Goal: Use online tool/utility: Utilize a website feature to perform a specific function

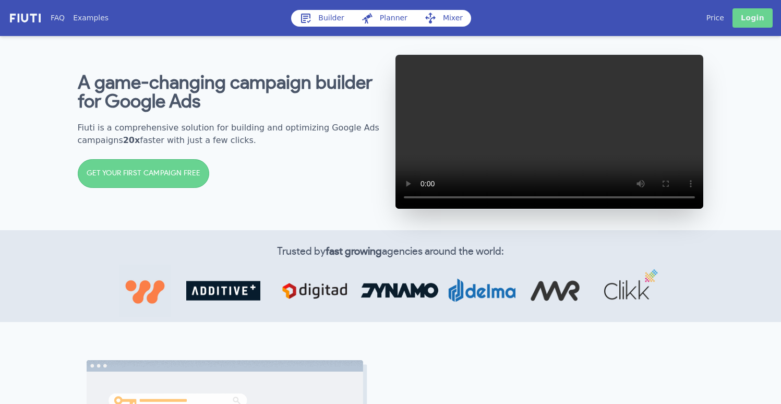
click at [757, 23] on link "Login" at bounding box center [752, 17] width 40 height 19
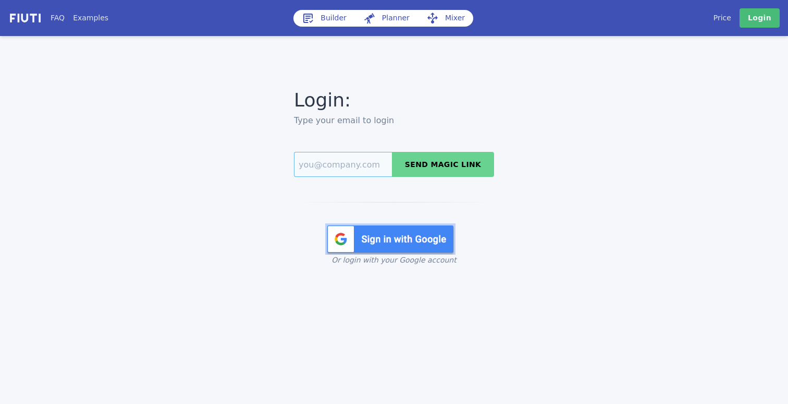
click at [327, 167] on input "Email" at bounding box center [343, 164] width 98 height 25
type input "boyko@goodevas.com"
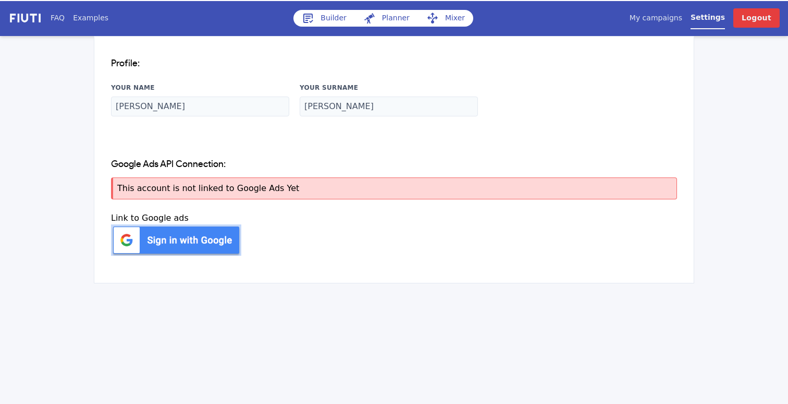
click at [324, 14] on link "Builder" at bounding box center [325, 18] width 62 height 17
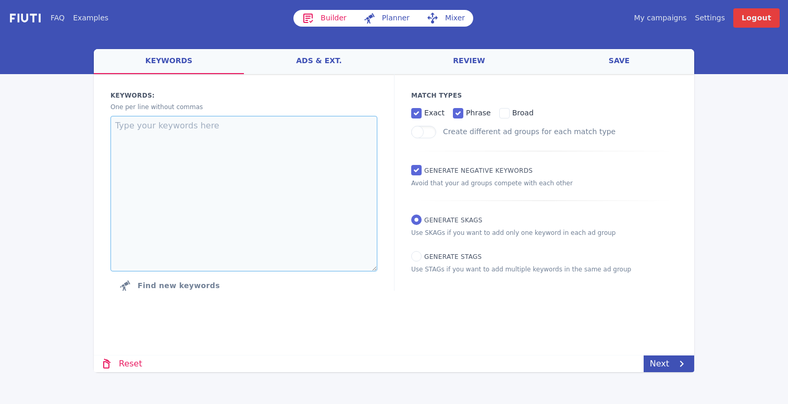
click at [161, 215] on textarea at bounding box center [244, 193] width 267 height 155
type textarea "s"
type textarea "a"
type textarea "s"
type textarea "приве"
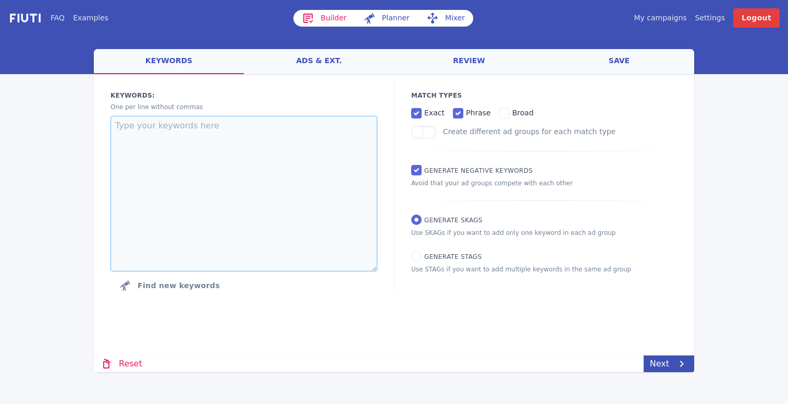
type textarea "у"
click at [311, 150] on textarea "купить [PERSON_NAME]" at bounding box center [244, 193] width 267 height 155
paste textarea "montessori toys wooden montessori toys best montessori toys baby montessori toy…"
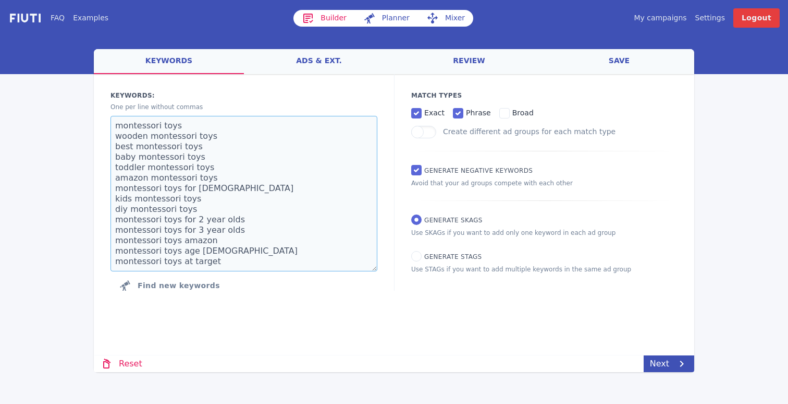
type textarea "montessori toys wooden montessori toys best montessori toys baby montessori toy…"
click at [514, 112] on span "broad" at bounding box center [523, 112] width 21 height 8
click at [510, 112] on input "broad" at bounding box center [505, 113] width 10 height 10
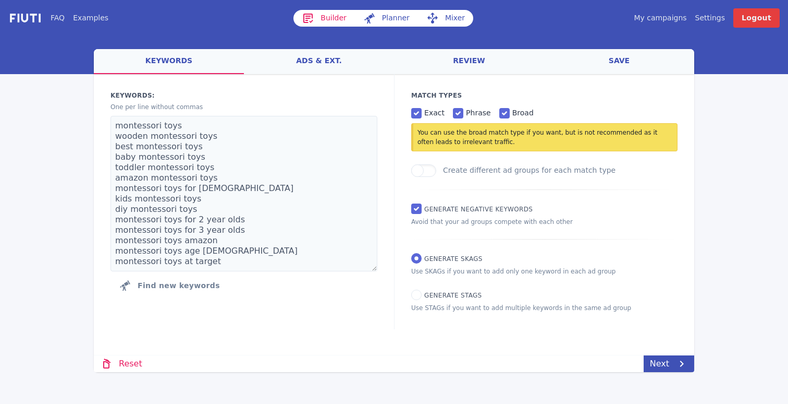
click at [513, 113] on span "broad" at bounding box center [523, 112] width 21 height 8
click at [509, 113] on input "broad" at bounding box center [505, 113] width 10 height 10
checkbox input "false"
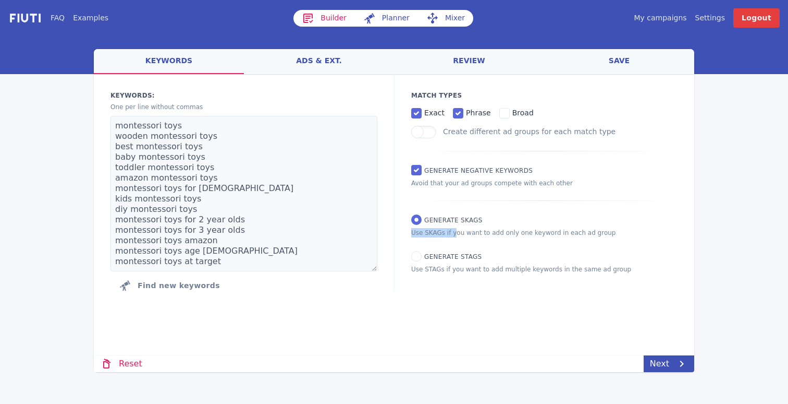
drag, startPoint x: 489, startPoint y: 224, endPoint x: 488, endPoint y: 233, distance: 8.9
click at [434, 228] on div "Match Types exact phrase broad Create different ad groups for each match type G…" at bounding box center [544, 182] width 300 height 216
drag, startPoint x: 481, startPoint y: 256, endPoint x: 494, endPoint y: 249, distance: 14.9
click at [425, 251] on div "Match Types exact phrase broad Create different ad groups for each match type G…" at bounding box center [544, 182] width 300 height 216
click at [643, 234] on p "Use SKAGs if you want to add only one keyword in each ad group" at bounding box center [544, 232] width 266 height 9
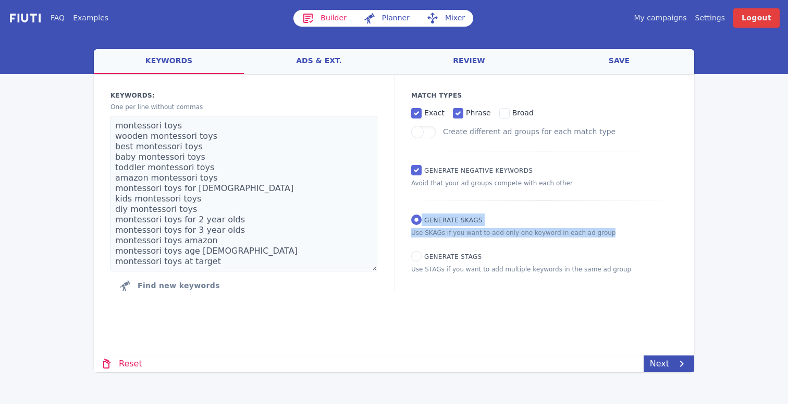
drag, startPoint x: 465, startPoint y: 225, endPoint x: 416, endPoint y: 223, distance: 49.6
click at [416, 223] on div "Match Types exact phrase broad Create different ad groups for each match type G…" at bounding box center [544, 182] width 300 height 216
click at [492, 219] on div "Match Types exact phrase broad Create different ad groups for each match type G…" at bounding box center [544, 182] width 300 height 216
drag, startPoint x: 494, startPoint y: 220, endPoint x: 419, endPoint y: 217, distance: 75.1
click at [419, 217] on div "Match Types exact phrase broad Create different ad groups for each match type G…" at bounding box center [544, 182] width 300 height 216
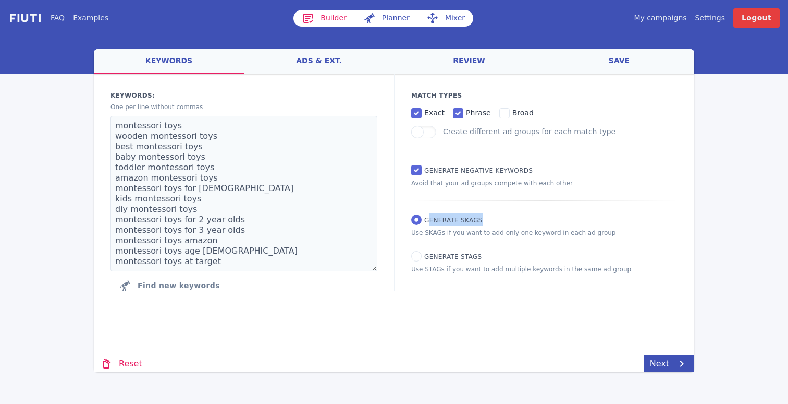
drag, startPoint x: 491, startPoint y: 214, endPoint x: 428, endPoint y: 224, distance: 64.5
click at [428, 224] on div "Match Types exact phrase broad Create different ad groups for each match type G…" at bounding box center [544, 182] width 300 height 216
click at [668, 213] on div "Match Types exact phrase broad Create different ad groups for each match type G…" at bounding box center [544, 182] width 300 height 216
drag, startPoint x: 603, startPoint y: 233, endPoint x: 415, endPoint y: 220, distance: 189.2
click at [415, 220] on div "Match Types exact phrase broad Create different ad groups for each match type G…" at bounding box center [544, 182] width 300 height 216
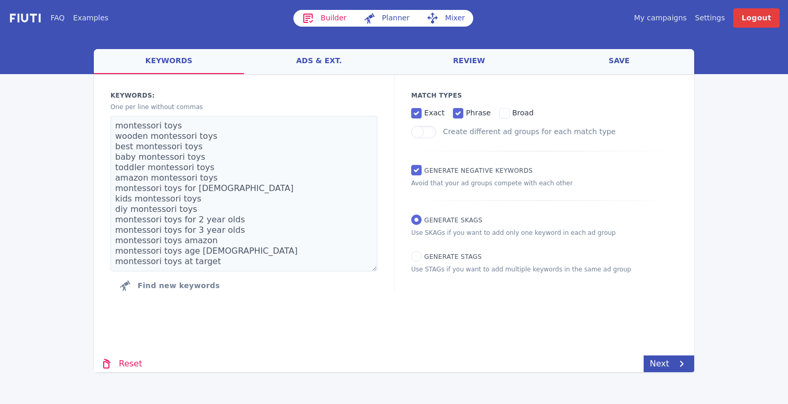
drag, startPoint x: 645, startPoint y: 235, endPoint x: 394, endPoint y: 213, distance: 252.8
click at [394, 213] on div "Keywords: Ad groups: One per line without commas montessori toys wooden montess…" at bounding box center [394, 193] width 601 height 238
click at [611, 252] on div "Match Types exact phrase broad Create different ad groups for each match type G…" at bounding box center [544, 182] width 300 height 216
drag, startPoint x: 541, startPoint y: 258, endPoint x: 412, endPoint y: 255, distance: 129.3
click at [412, 255] on div "Match Types exact phrase broad Create different ad groups for each match type G…" at bounding box center [544, 182] width 300 height 216
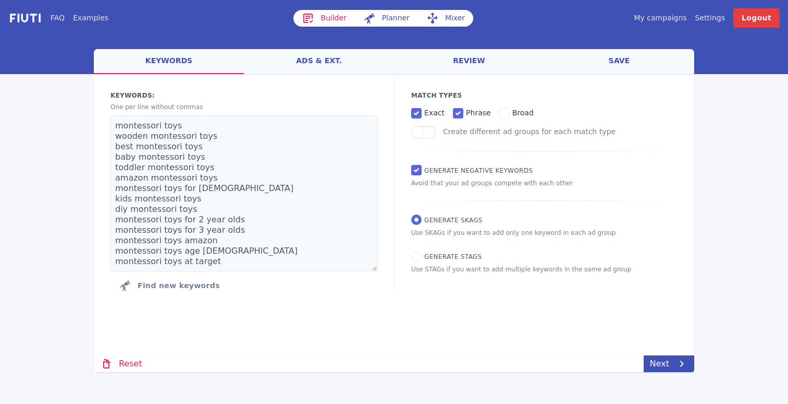
click at [423, 289] on div "Match Types exact phrase broad Create different ad groups for each match type G…" at bounding box center [544, 182] width 300 height 216
drag, startPoint x: 433, startPoint y: 254, endPoint x: 566, endPoint y: 275, distance: 134.1
click at [565, 275] on div "Match Types exact phrase broad Create different ad groups for each match type G…" at bounding box center [544, 182] width 300 height 216
drag, startPoint x: 610, startPoint y: 270, endPoint x: 425, endPoint y: 255, distance: 185.2
click at [425, 255] on div "Match Types exact phrase broad Create different ad groups for each match type G…" at bounding box center [544, 182] width 300 height 216
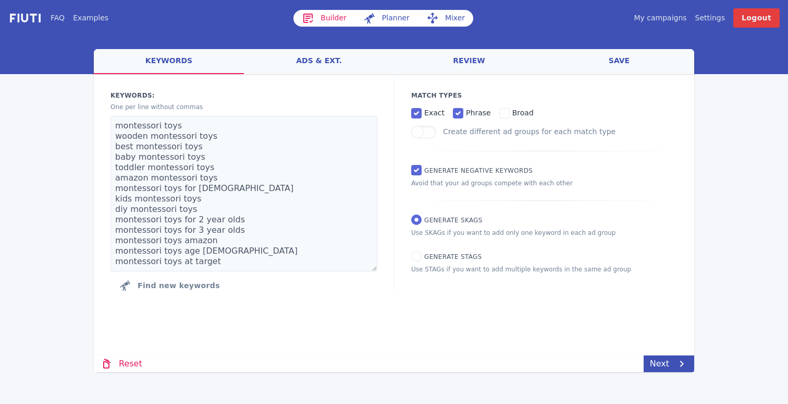
click at [635, 261] on div "Match Types exact phrase broad Create different ad groups for each match type G…" at bounding box center [544, 182] width 300 height 216
drag, startPoint x: 630, startPoint y: 267, endPoint x: 418, endPoint y: 256, distance: 212.0
click at [418, 256] on div "Match Types exact phrase broad Create different ad groups for each match type G…" at bounding box center [544, 182] width 300 height 216
click at [441, 293] on div "Keywords: Ad groups: One per line without commas montessori toys wooden montess…" at bounding box center [394, 193] width 601 height 238
drag, startPoint x: 465, startPoint y: 219, endPoint x: 399, endPoint y: 215, distance: 65.3
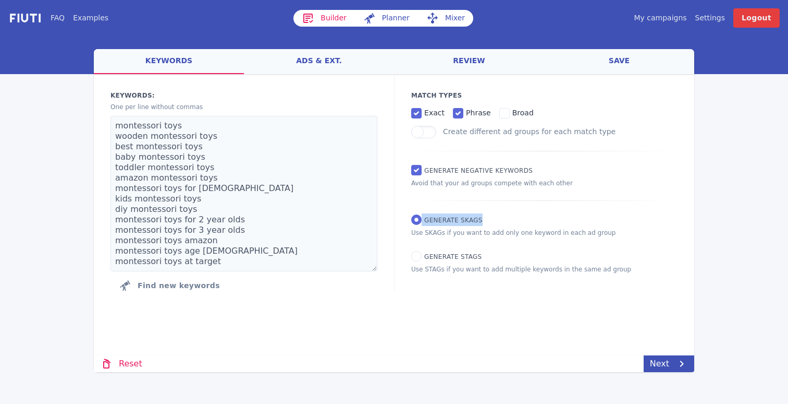
click at [412, 216] on div "Match Types exact phrase broad Create different ad groups for each match type G…" at bounding box center [544, 182] width 300 height 216
drag, startPoint x: 486, startPoint y: 223, endPoint x: 420, endPoint y: 217, distance: 66.5
click at [420, 217] on div "Match Types exact phrase broad Create different ad groups for each match type G…" at bounding box center [544, 182] width 300 height 216
drag, startPoint x: 483, startPoint y: 254, endPoint x: 422, endPoint y: 258, distance: 60.6
click at [422, 258] on div "Match Types exact phrase broad Create different ad groups for each match type G…" at bounding box center [544, 182] width 300 height 216
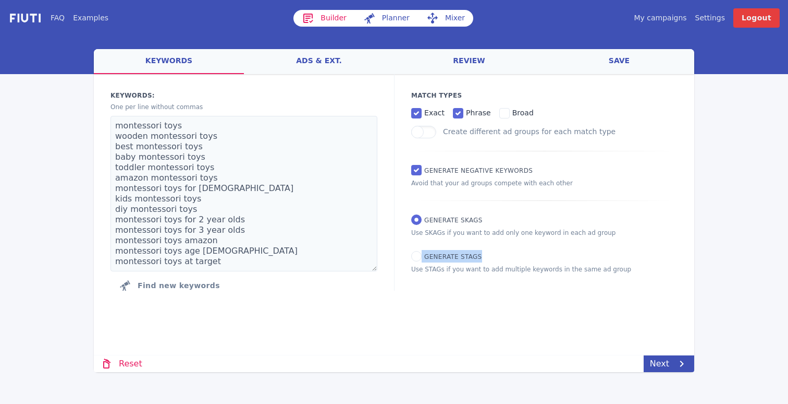
drag, startPoint x: 573, startPoint y: 235, endPoint x: 431, endPoint y: 213, distance: 143.5
click at [442, 220] on div "Match Types exact phrase broad Create different ad groups for each match type G…" at bounding box center [544, 182] width 300 height 216
drag, startPoint x: 488, startPoint y: 217, endPoint x: 416, endPoint y: 216, distance: 72.0
click at [417, 216] on div "Match Types exact phrase broad Create different ad groups for each match type G…" at bounding box center [544, 182] width 300 height 216
drag, startPoint x: 476, startPoint y: 221, endPoint x: 433, endPoint y: 221, distance: 42.8
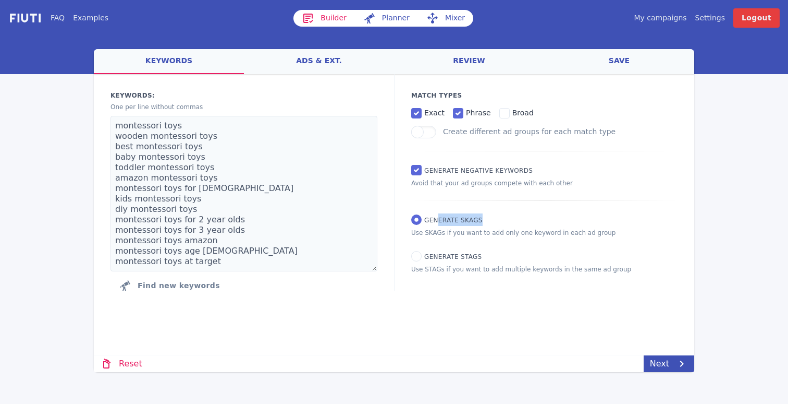
click at [435, 221] on div "Match Types exact phrase broad Create different ad groups for each match type G…" at bounding box center [544, 182] width 300 height 216
drag, startPoint x: 188, startPoint y: 142, endPoint x: 123, endPoint y: 143, distance: 65.2
click at [123, 143] on textarea "montessori toys wooden montessori toys best montessori toys baby montessori toy…" at bounding box center [244, 193] width 267 height 155
drag, startPoint x: 203, startPoint y: 141, endPoint x: 83, endPoint y: 134, distance: 120.7
click at [83, 134] on div "FAQ Examples Builder Planner Mixer My campaigns Price Settings Login Logout wel…" at bounding box center [394, 186] width 788 height 372
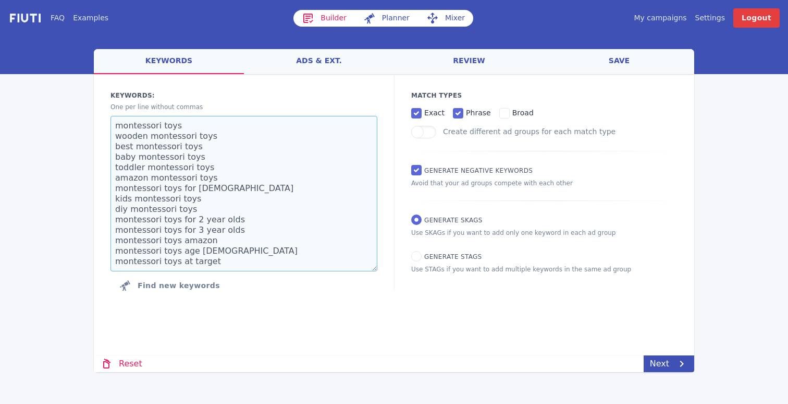
drag, startPoint x: 201, startPoint y: 140, endPoint x: 117, endPoint y: 141, distance: 83.9
click at [117, 141] on textarea "montessori toys wooden montessori toys best montessori toys baby montessori toy…" at bounding box center [244, 193] width 267 height 155
drag, startPoint x: 222, startPoint y: 142, endPoint x: 113, endPoint y: 137, distance: 109.6
click at [113, 137] on textarea "montessori toys wooden montessori toys best montessori toys baby montessori toy…" at bounding box center [244, 193] width 267 height 155
click at [201, 140] on textarea "montessori toys wooden montessori toys best montessori toys baby montessori toy…" at bounding box center [244, 193] width 267 height 155
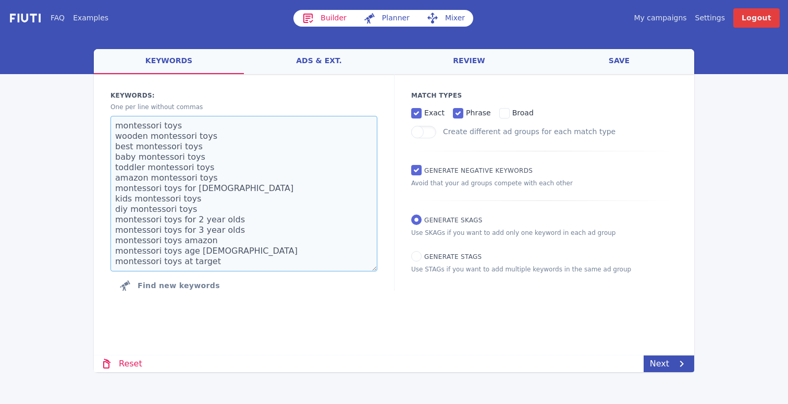
drag, startPoint x: 215, startPoint y: 133, endPoint x: 99, endPoint y: 137, distance: 116.3
click at [99, 137] on div "Keywords: Ad groups: One per line without commas montessori toys wooden montess…" at bounding box center [244, 193] width 300 height 238
click at [249, 193] on textarea "montessori toys wooden montessori toys best montessori toys baby montessori toy…" at bounding box center [244, 193] width 267 height 155
